Goal: Task Accomplishment & Management: Use online tool/utility

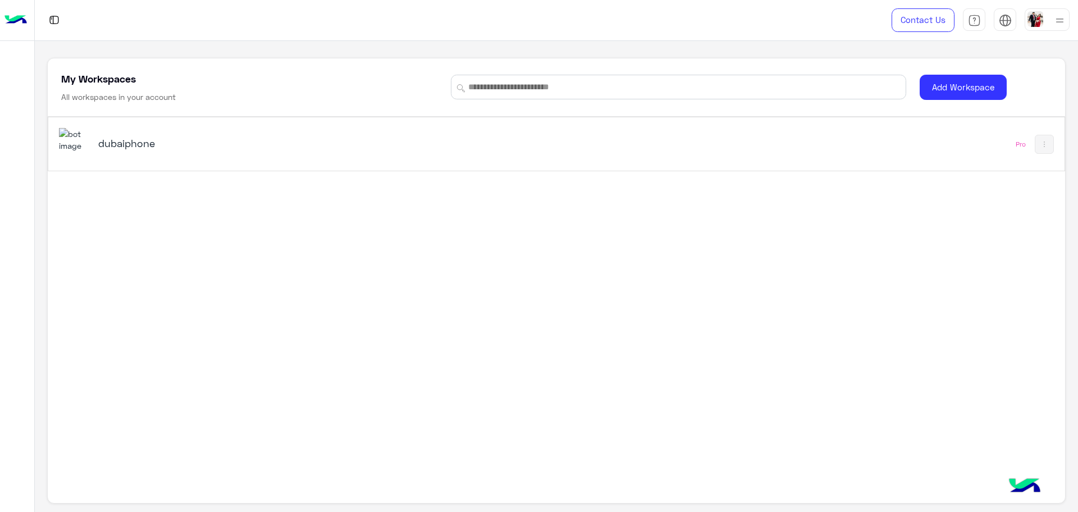
click at [179, 154] on div "dubaiphone" at bounding box center [357, 144] width 597 height 33
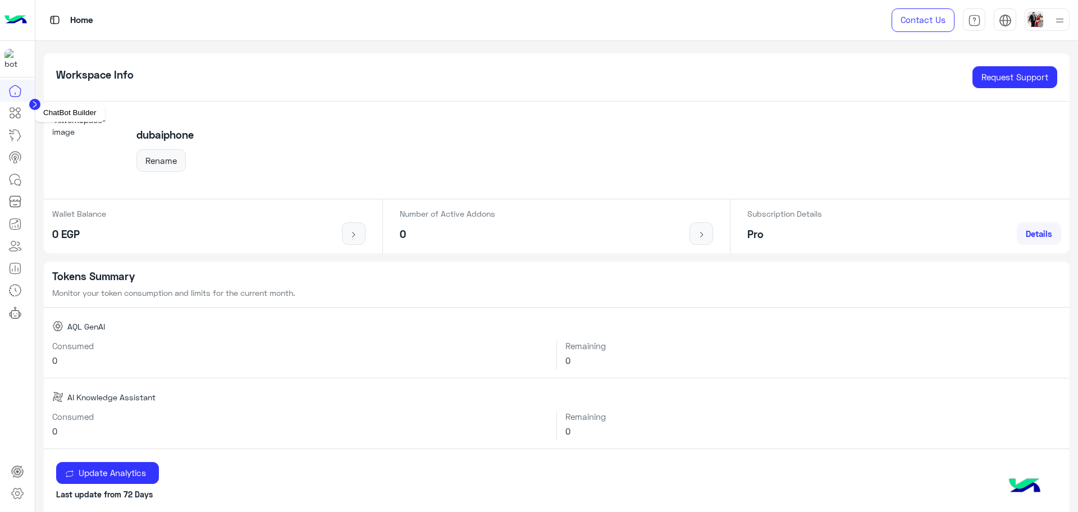
click at [19, 120] on link at bounding box center [15, 113] width 30 height 22
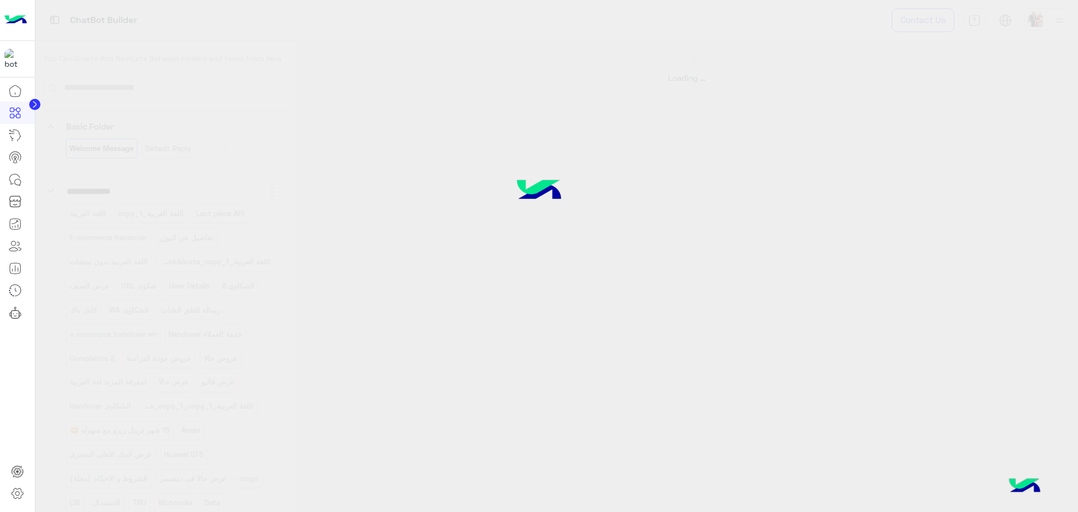
select select "*"
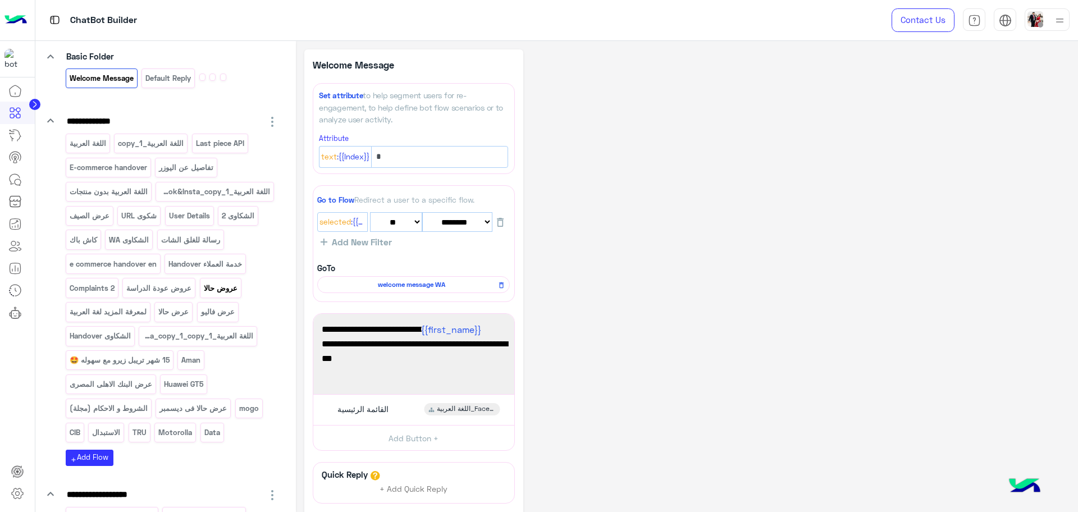
scroll to position [140, 0]
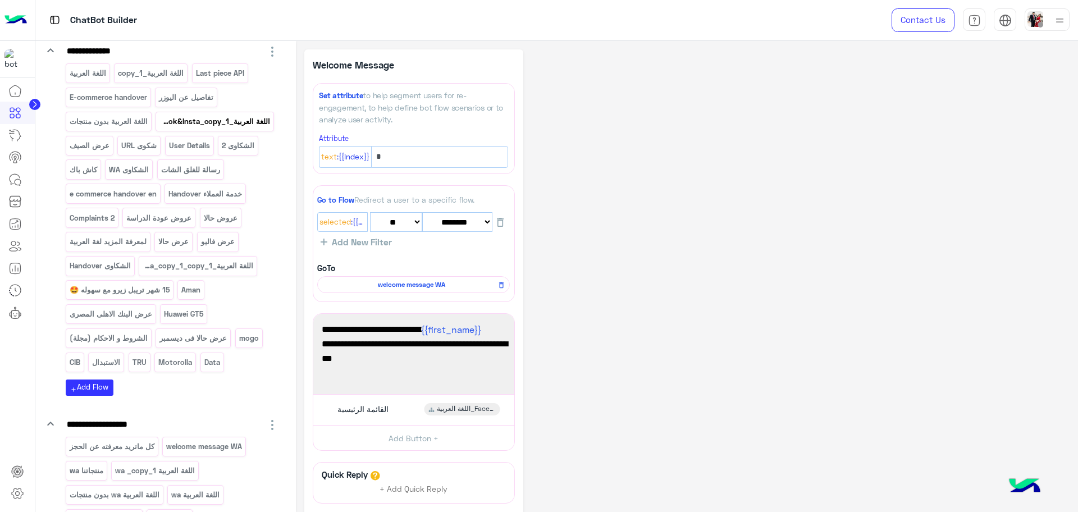
click at [161, 128] on p "اللغة العربية_Facebook&Insta_copy_1" at bounding box center [215, 121] width 112 height 13
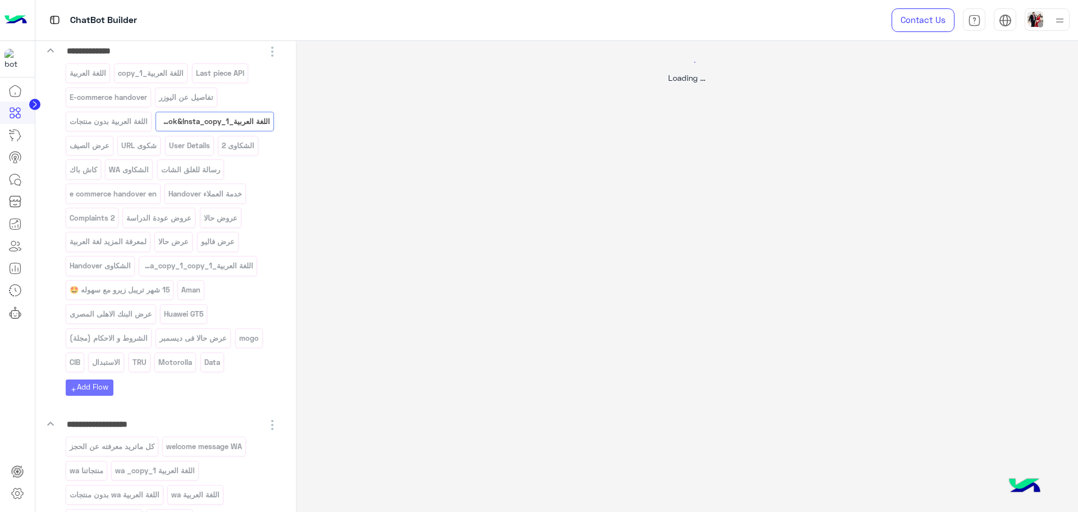
select select "*"
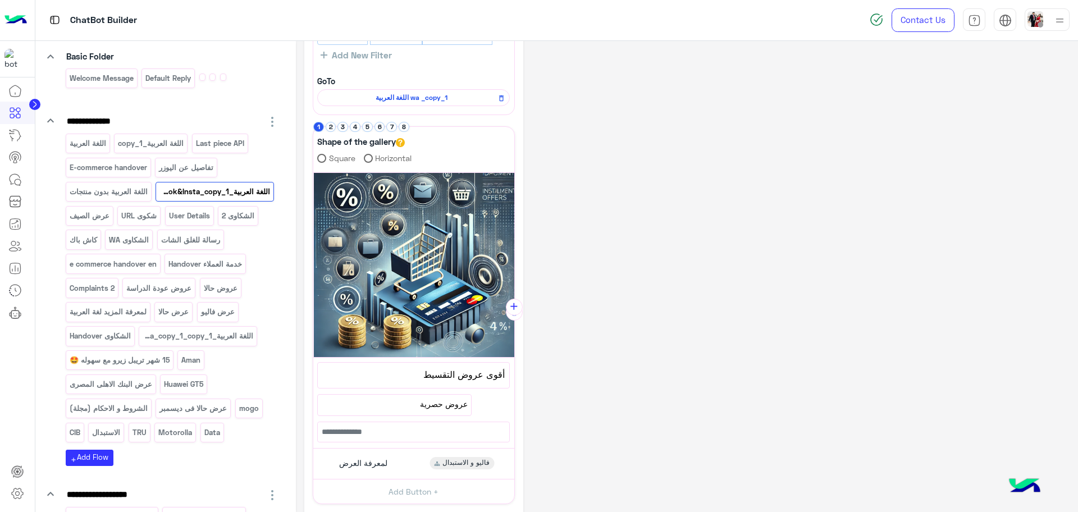
scroll to position [70, 0]
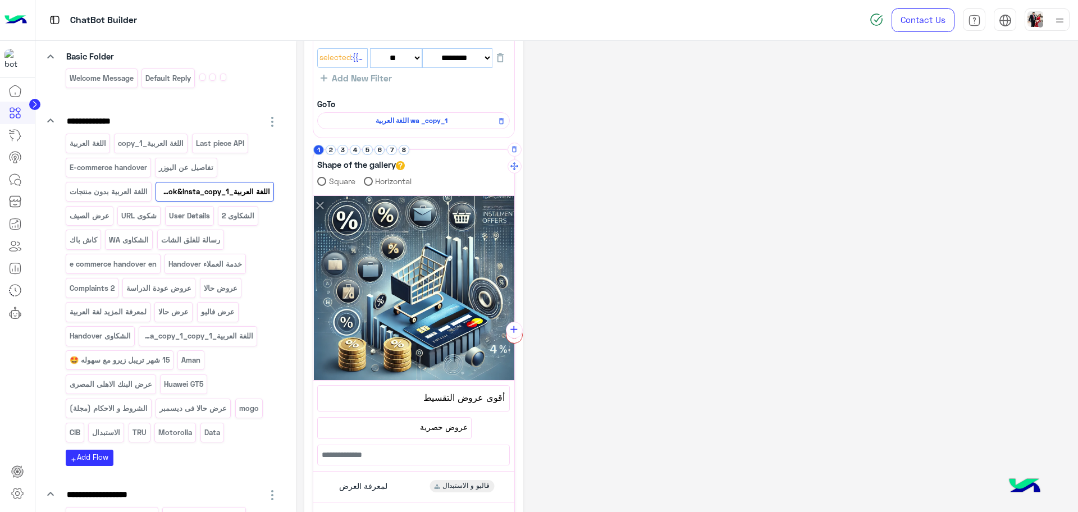
click at [517, 343] on button "button" at bounding box center [514, 335] width 17 height 17
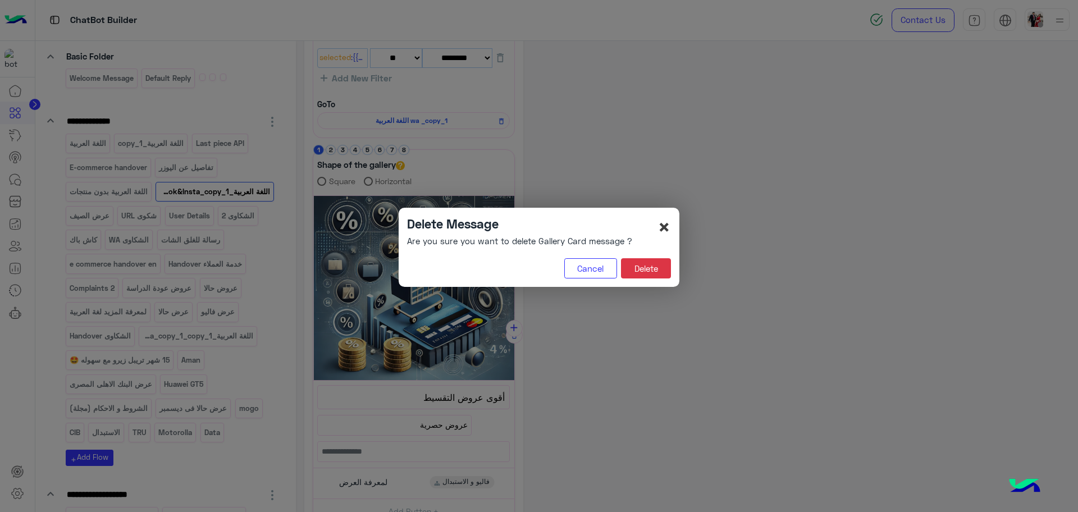
click at [665, 224] on span "×" at bounding box center [664, 226] width 13 height 25
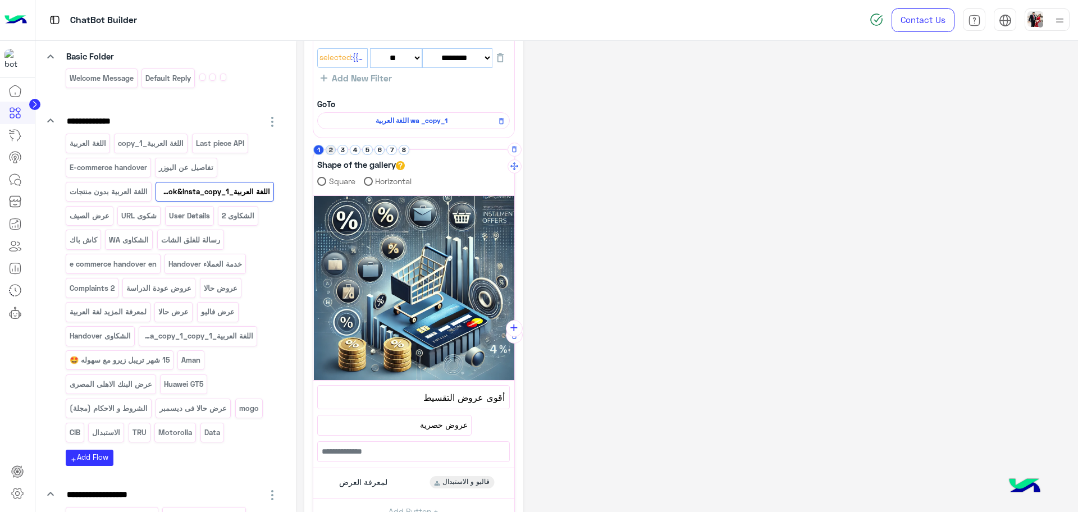
click at [329, 149] on button "2" at bounding box center [331, 150] width 11 height 11
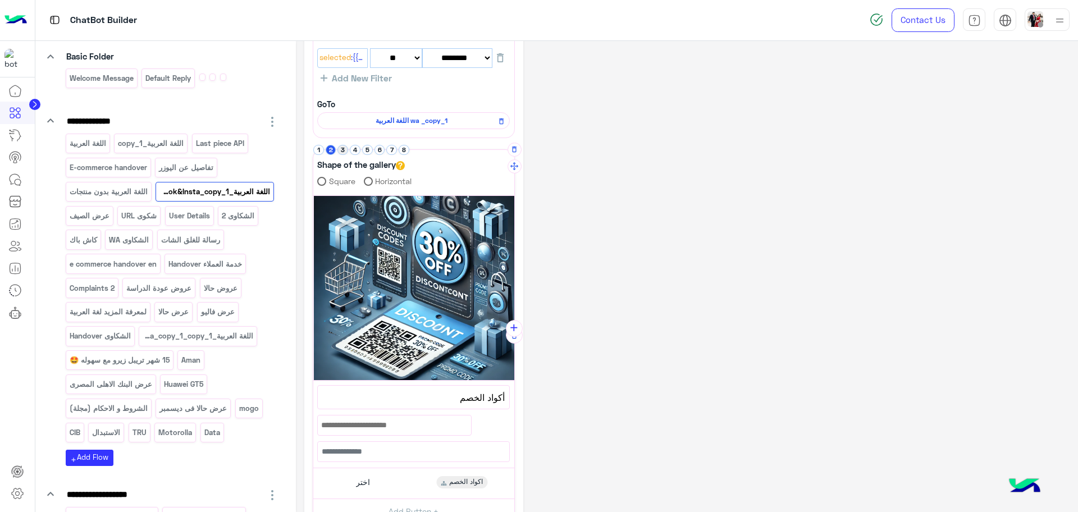
click at [347, 150] on button "3" at bounding box center [343, 150] width 11 height 11
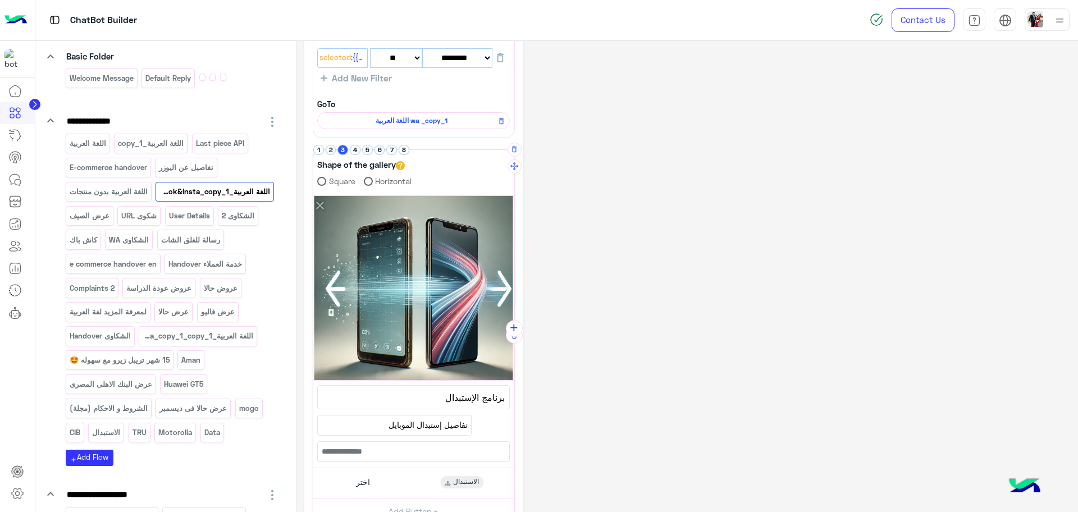
click at [468, 399] on span "برنامج الإستبدال" at bounding box center [413, 397] width 183 height 15
click at [468, 399] on span "برنامج الإستبدال" at bounding box center [414, 397] width 184 height 15
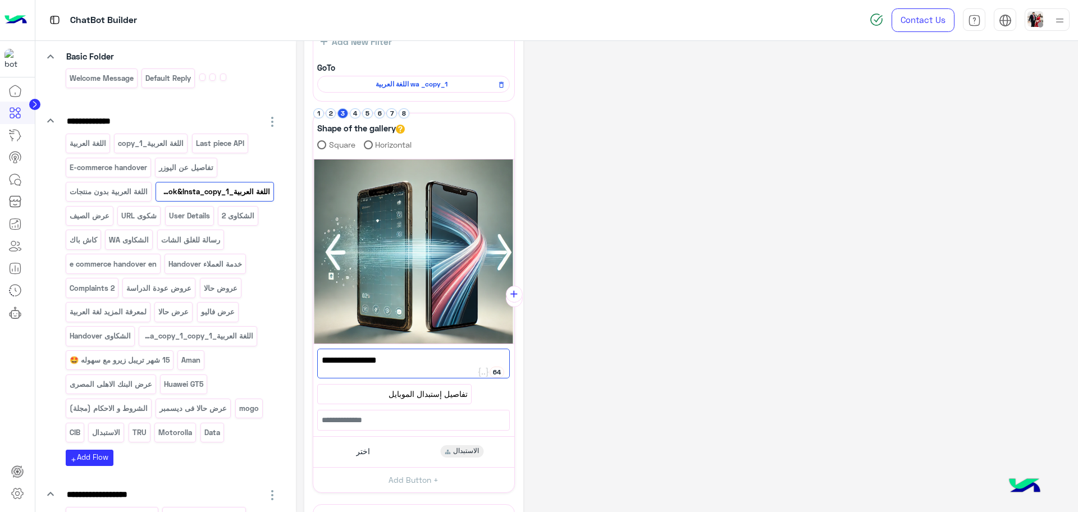
scroll to position [140, 0]
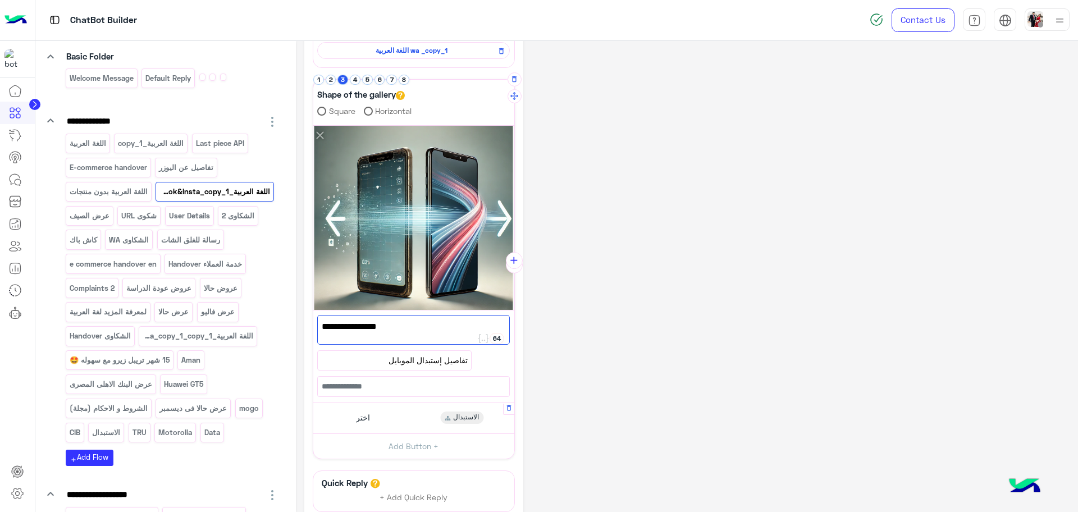
click at [452, 422] on div "الاستبدال" at bounding box center [461, 418] width 43 height 12
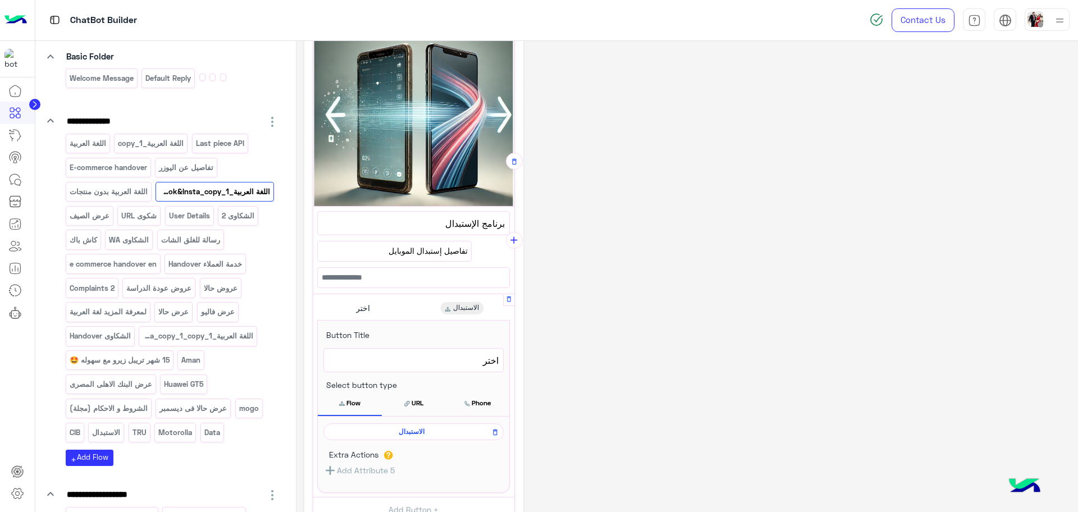
scroll to position [281, 0]
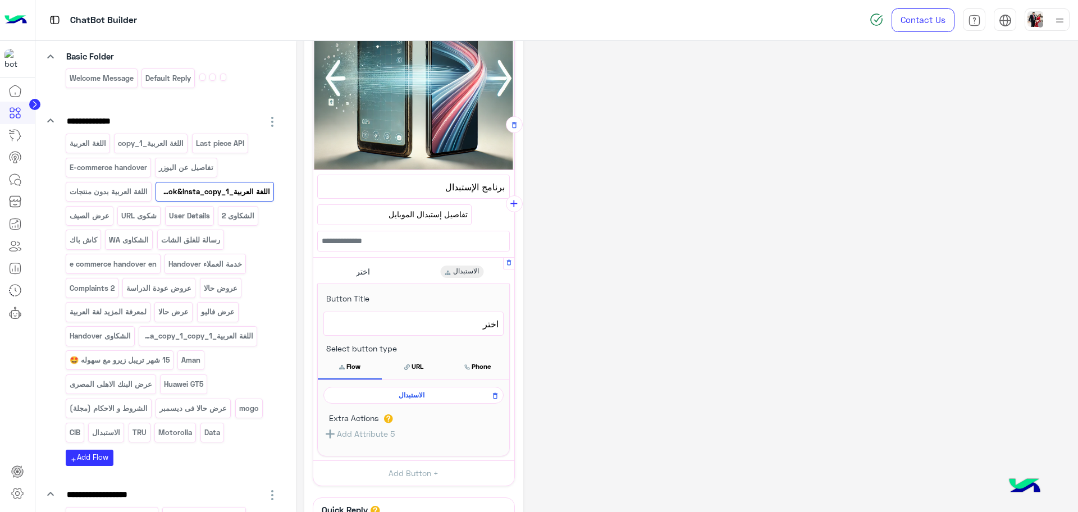
click at [413, 399] on span "الاستبدال" at bounding box center [412, 395] width 164 height 10
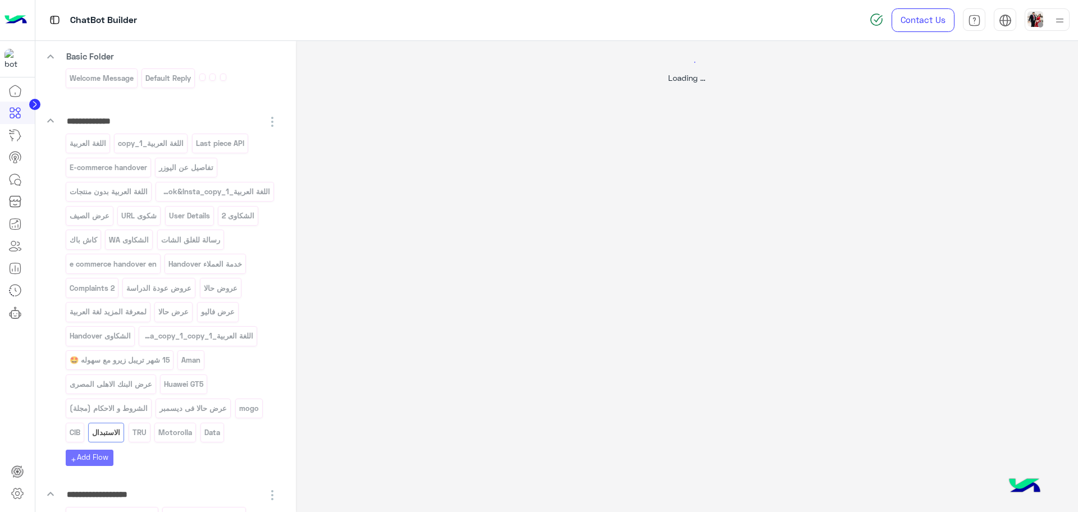
scroll to position [0, 0]
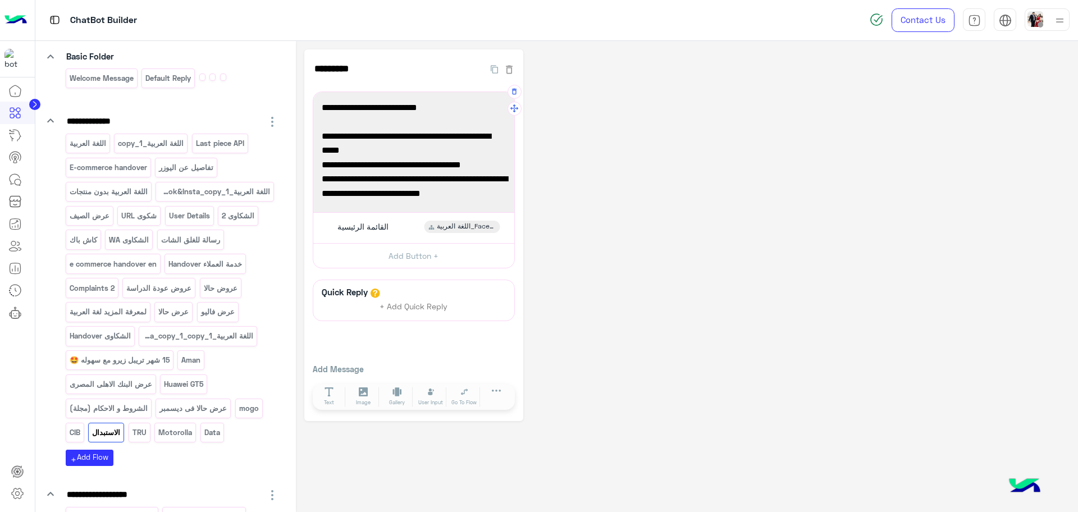
click at [452, 157] on span "1️⃣ ادخل على الرابط لمعرفة السعر المبدئي لجهازك القديم:" at bounding box center [414, 143] width 184 height 29
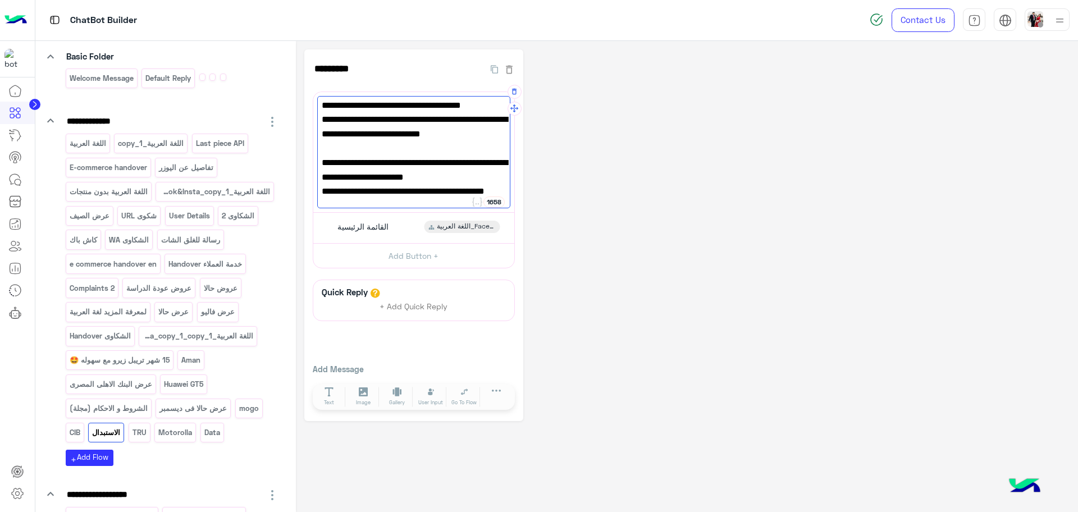
scroll to position [32, 0]
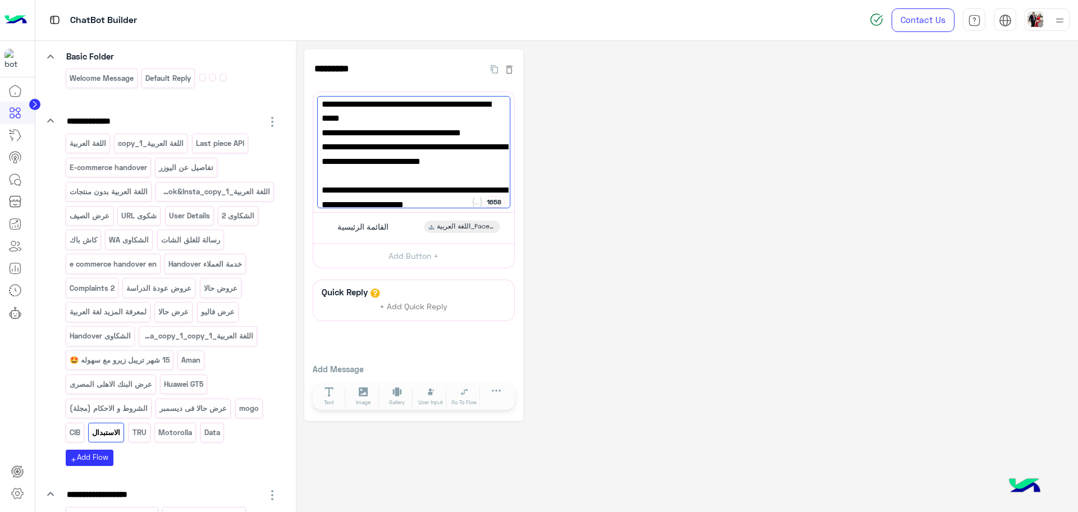
click at [637, 229] on div "**********" at bounding box center [687, 235] width 766 height 372
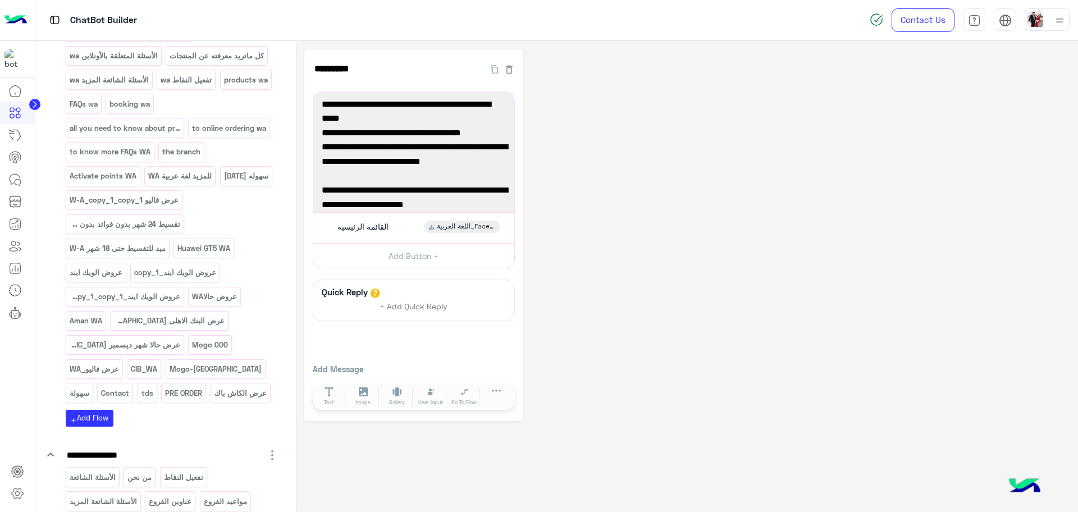
scroll to position [492, 0]
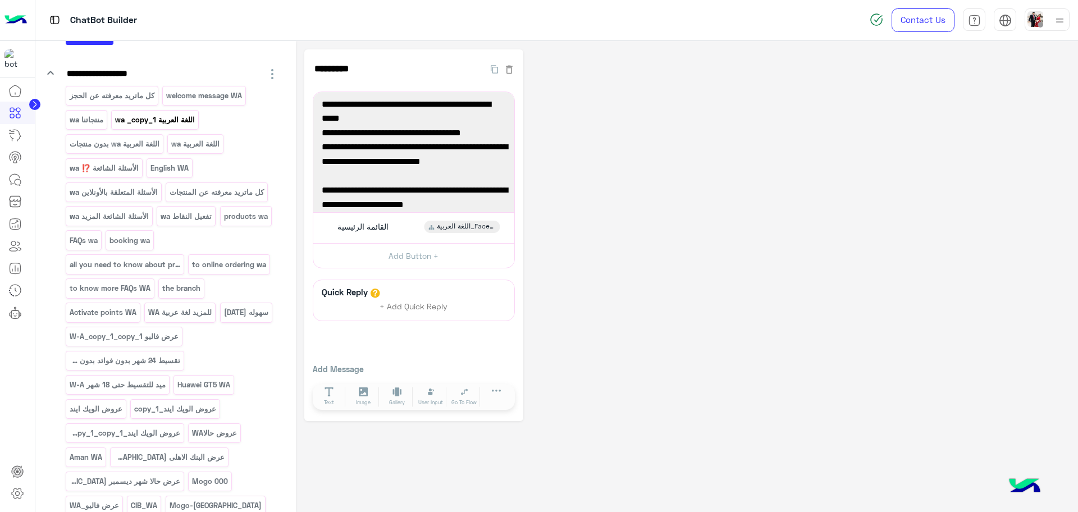
click at [188, 126] on p "اللغة العربية wa _copy_1" at bounding box center [155, 119] width 81 height 13
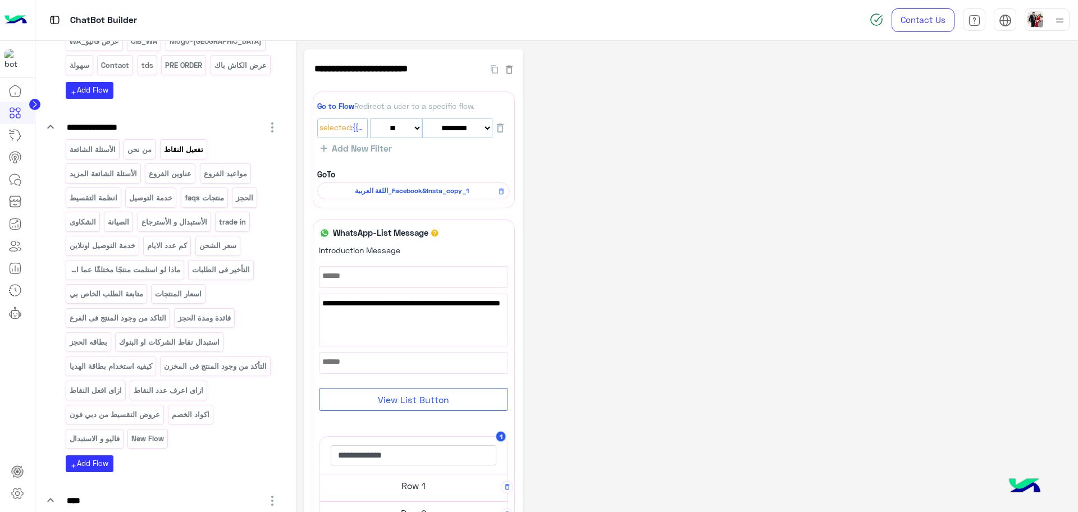
scroll to position [1053, 0]
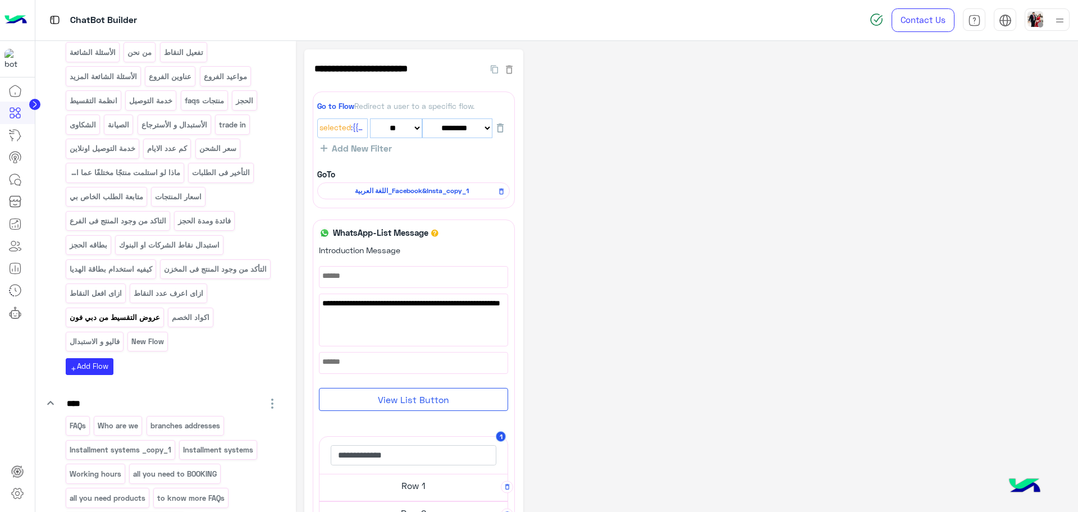
click at [164, 327] on div "عروض التقسيط من دبي فون" at bounding box center [115, 318] width 98 height 20
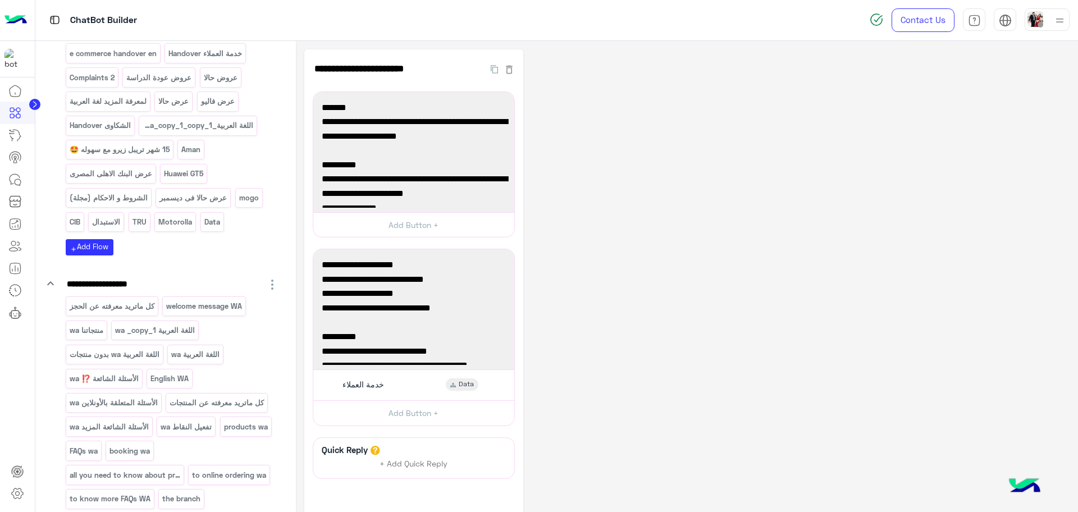
scroll to position [421, 0]
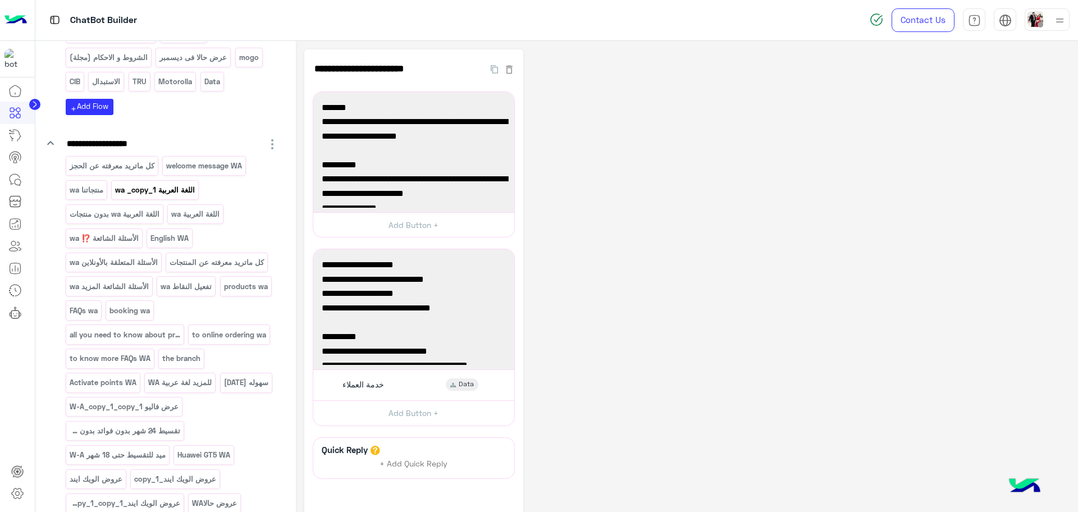
click at [157, 197] on p "اللغة العربية wa _copy_1" at bounding box center [155, 190] width 81 height 13
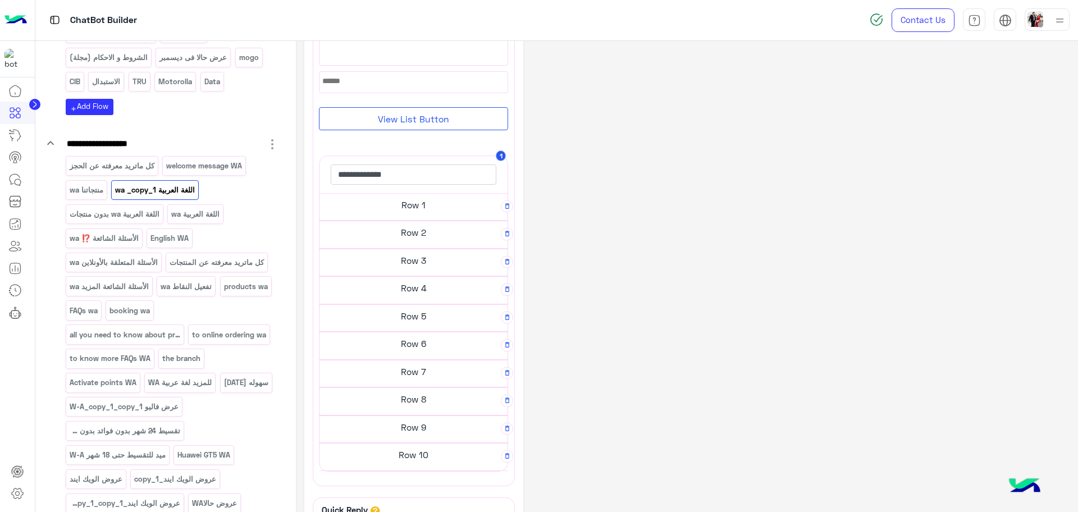
click at [413, 208] on h5 "Row 1" at bounding box center [414, 205] width 188 height 22
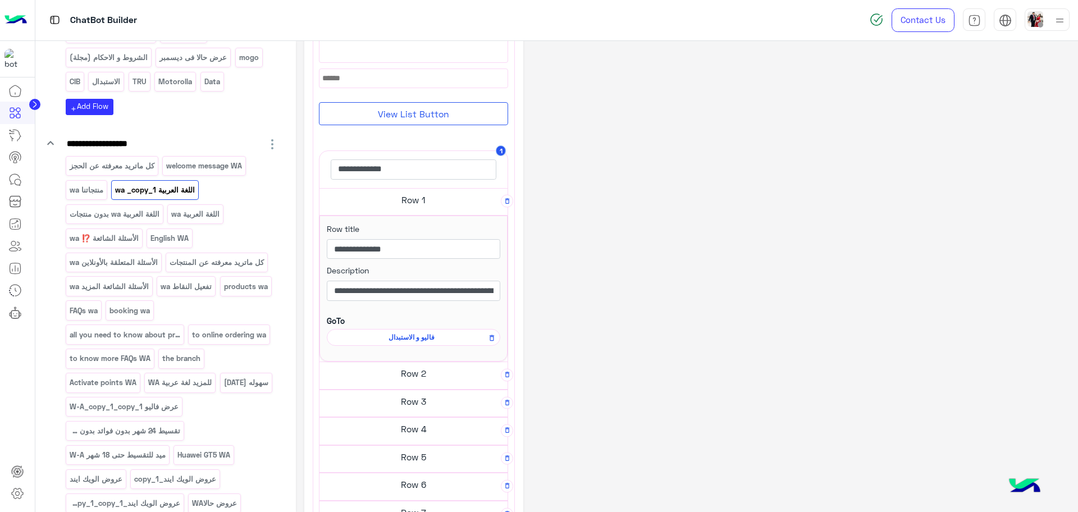
scroll to position [279, 0]
click at [417, 342] on span "فاليو و الاستبدال" at bounding box center [411, 340] width 157 height 10
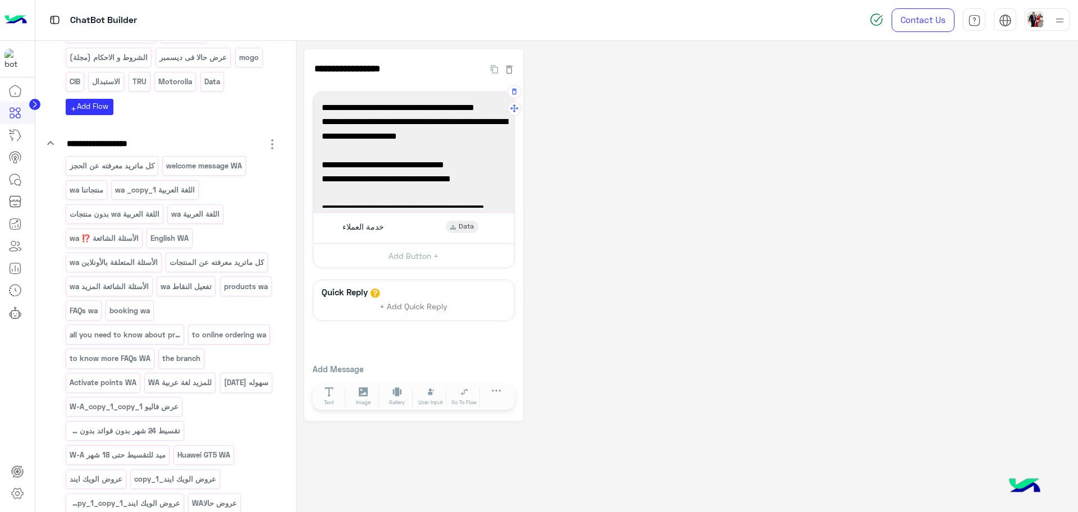
click at [413, 142] on span "وتجيب الجديد بالتقسيط على 18 شهر من غير فوائد ولا مصاريف ولا مقدم مع [PERSON_NA…" at bounding box center [414, 136] width 184 height 43
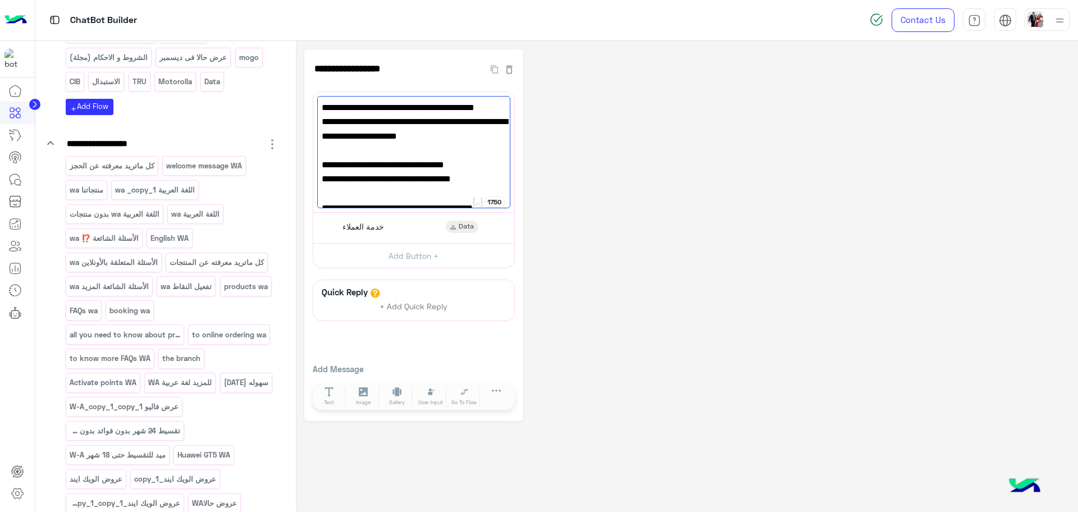
click at [586, 229] on div "**********" at bounding box center [687, 235] width 766 height 372
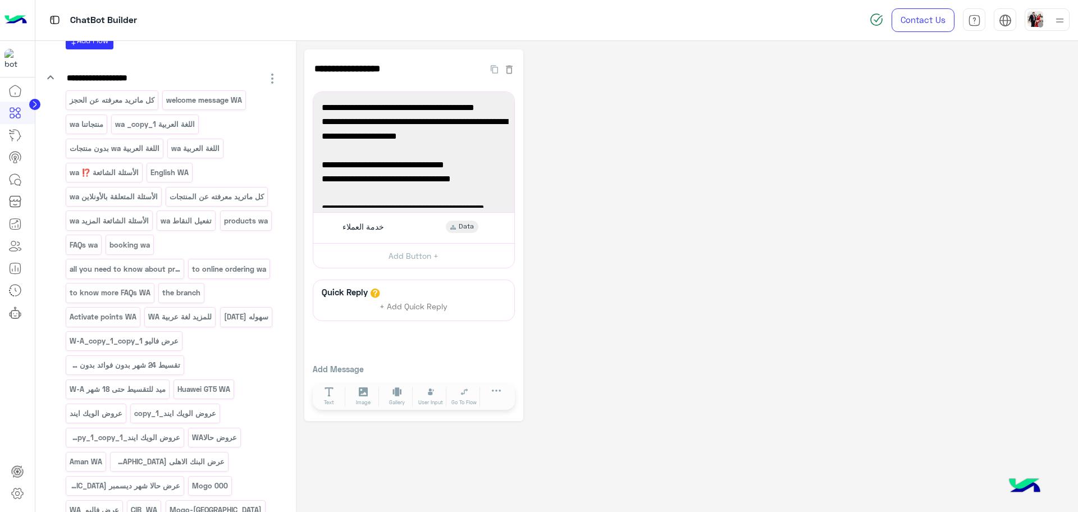
scroll to position [140, 0]
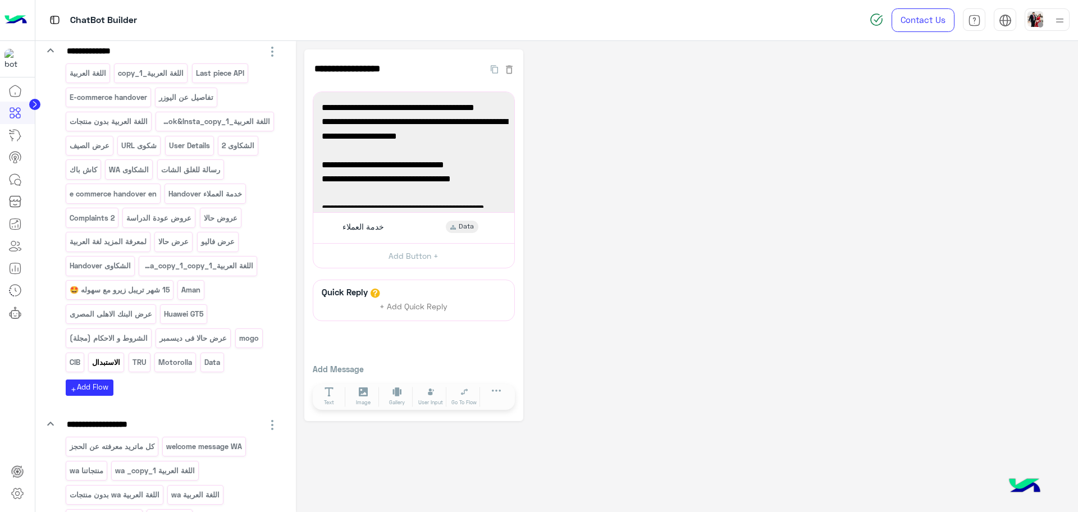
click at [116, 369] on p "الاستبدال" at bounding box center [107, 362] width 30 height 13
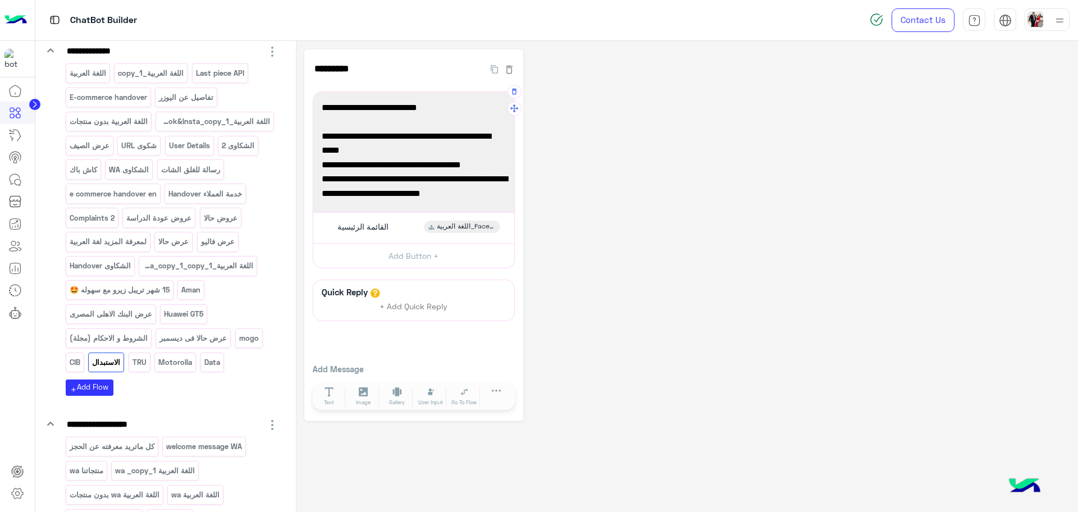
click at [413, 208] on div "**********" at bounding box center [413, 152] width 201 height 120
click at [424, 159] on span "🔗 [URL][DOMAIN_NAME]" at bounding box center [414, 165] width 184 height 15
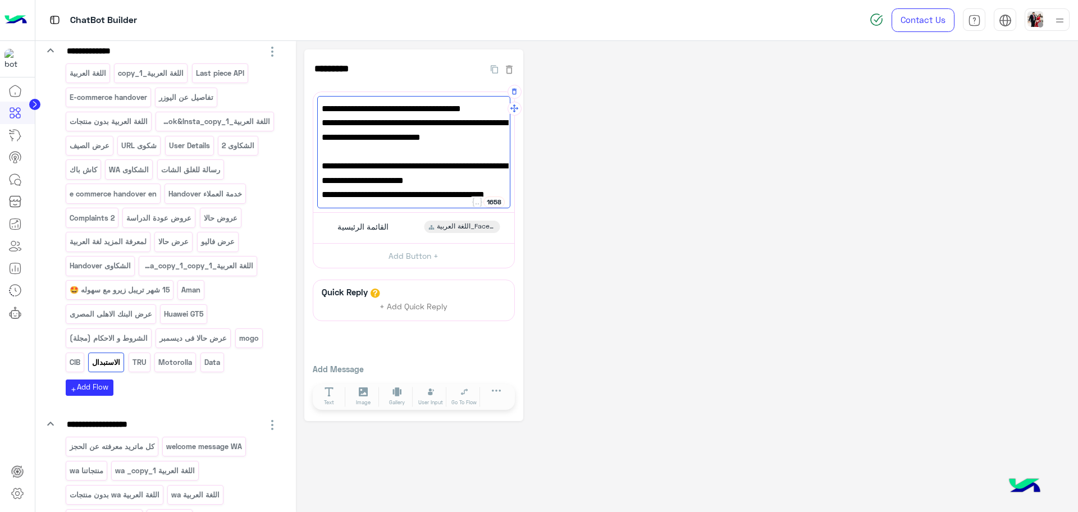
scroll to position [0, 0]
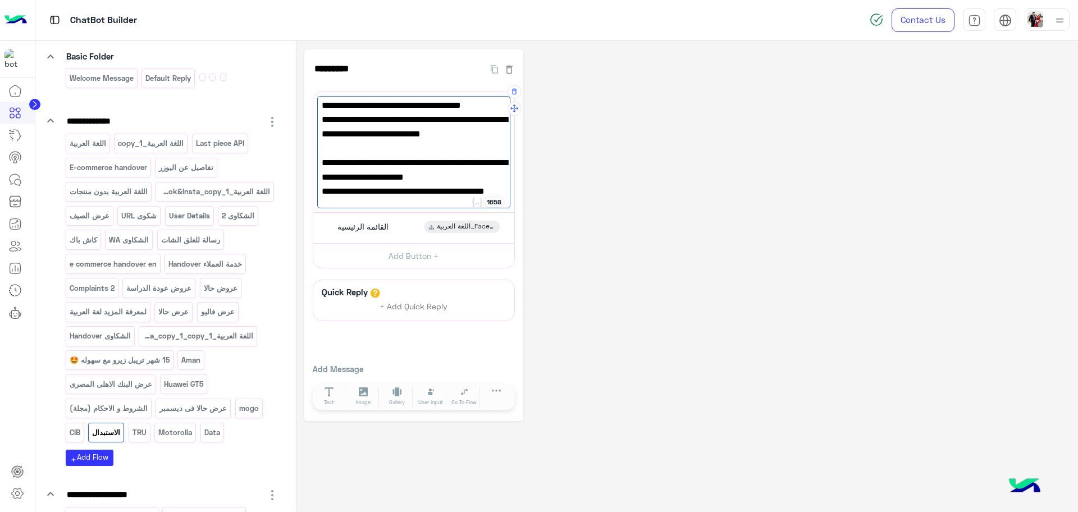
click at [424, 176] on span "وخصم اضافى فى حاله استبدال جهازك ب جهاز iPhone" at bounding box center [414, 170] width 184 height 29
paste textarea "**********"
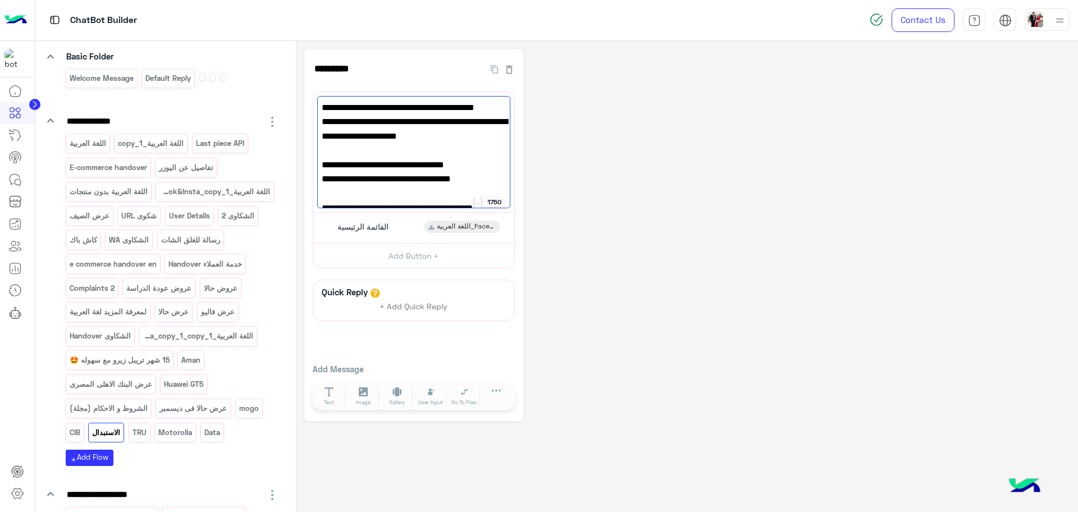
type textarea "**********"
click at [608, 221] on div "**********" at bounding box center [687, 235] width 766 height 372
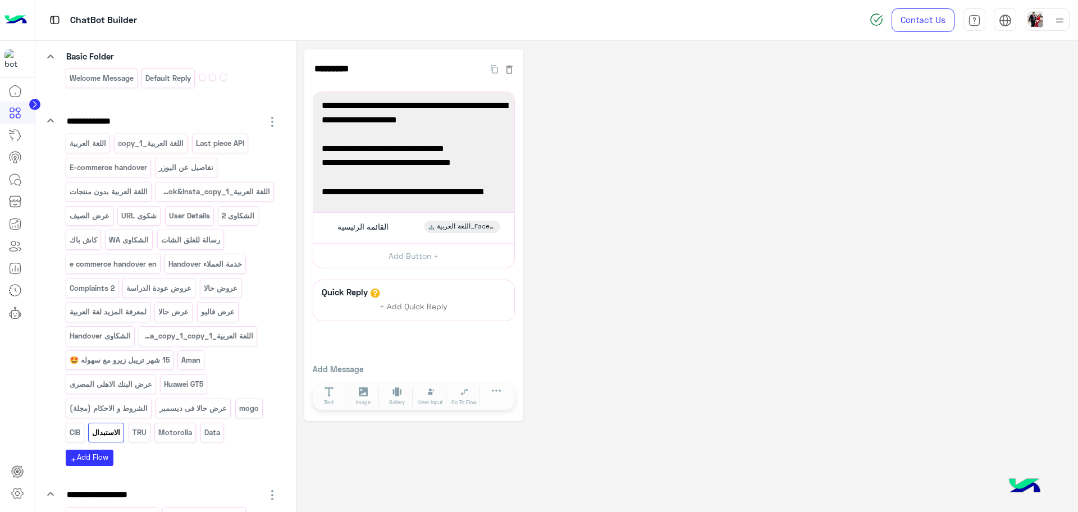
click at [625, 217] on div "**********" at bounding box center [687, 235] width 766 height 372
